Goal: Book appointment/travel/reservation

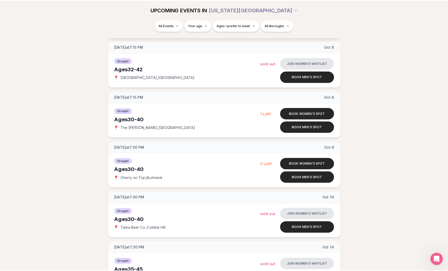
scroll to position [796, 0]
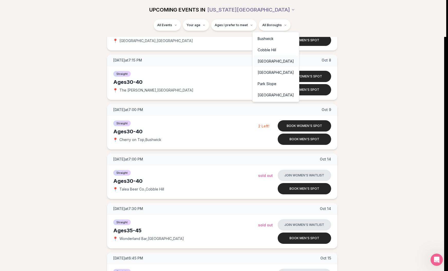
click at [271, 63] on div "[GEOGRAPHIC_DATA]" at bounding box center [275, 61] width 44 height 11
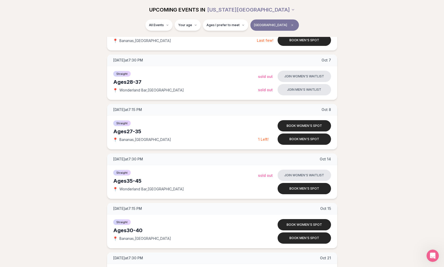
scroll to position [103, 0]
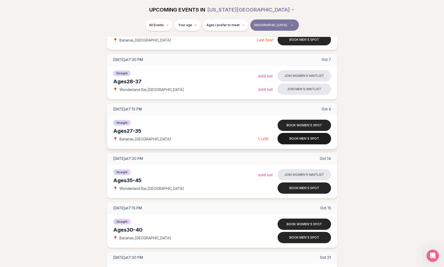
click at [309, 140] on button "Book men's spot" at bounding box center [304, 138] width 53 height 11
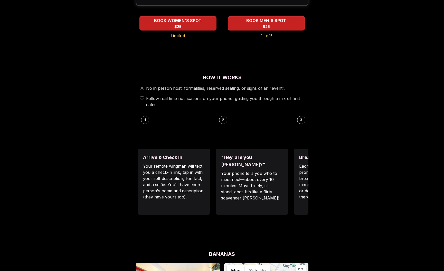
scroll to position [128, 0]
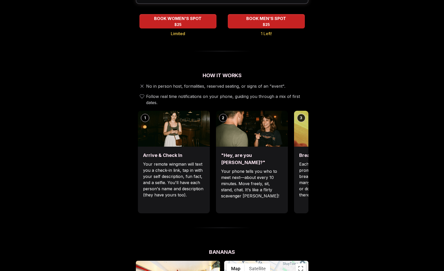
click at [265, 168] on p "Your phone tells you who to meet next—about every 10 minutes. Move freely, sit,…" at bounding box center [252, 183] width 62 height 31
click at [303, 167] on p "Each date will have new convo prompts on screen to help break the ice. Cycle th…" at bounding box center [330, 179] width 62 height 37
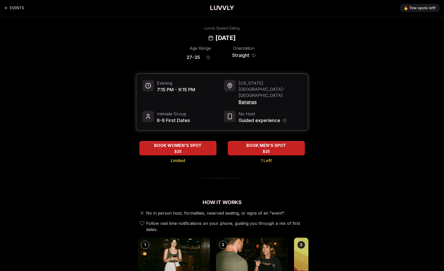
scroll to position [0, 0]
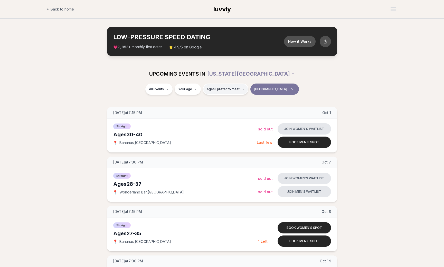
click at [225, 90] on span "Ages I prefer to meet" at bounding box center [222, 89] width 33 height 4
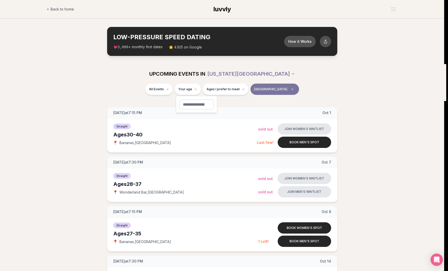
type input "**"
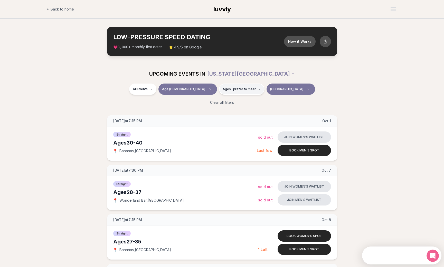
click at [244, 89] on span "Ages I prefer to meet" at bounding box center [239, 89] width 33 height 4
click at [288, 89] on button "[GEOGRAPHIC_DATA]" at bounding box center [290, 89] width 49 height 11
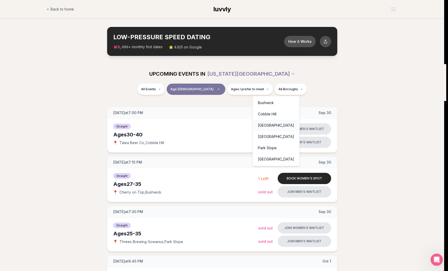
click at [272, 128] on div "[GEOGRAPHIC_DATA]" at bounding box center [276, 125] width 44 height 11
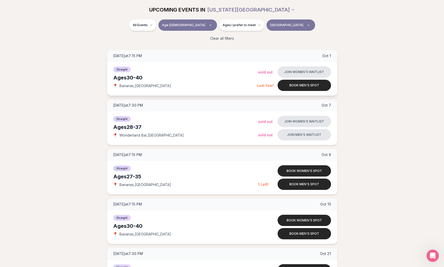
scroll to position [51, 0]
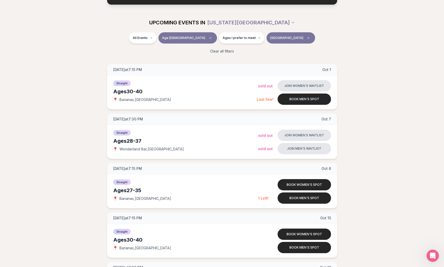
click at [272, 37] on span "[GEOGRAPHIC_DATA]" at bounding box center [286, 38] width 33 height 4
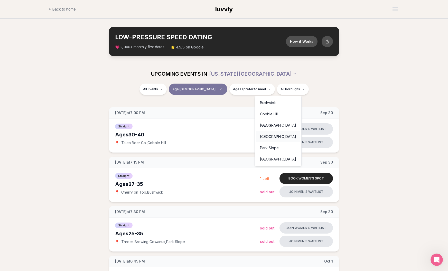
click at [269, 138] on div "[GEOGRAPHIC_DATA]" at bounding box center [278, 136] width 44 height 11
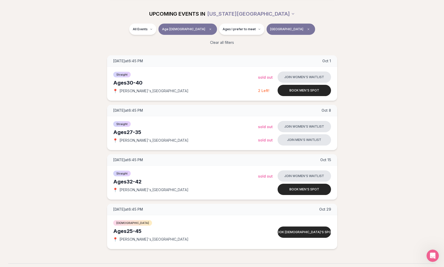
scroll to position [47, 0]
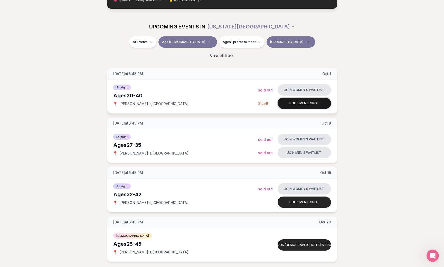
click at [304, 103] on button "Book men's spot" at bounding box center [304, 103] width 53 height 11
